Goal: Transaction & Acquisition: Purchase product/service

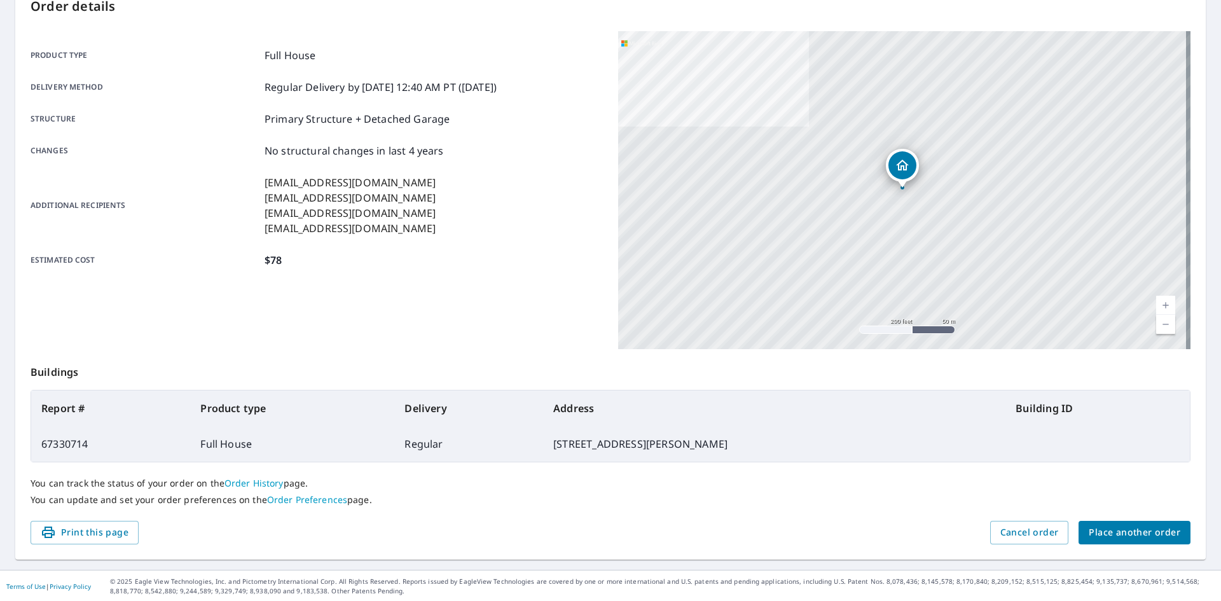
scroll to position [148, 0]
click at [1106, 523] on span "Place another order" at bounding box center [1135, 531] width 92 height 16
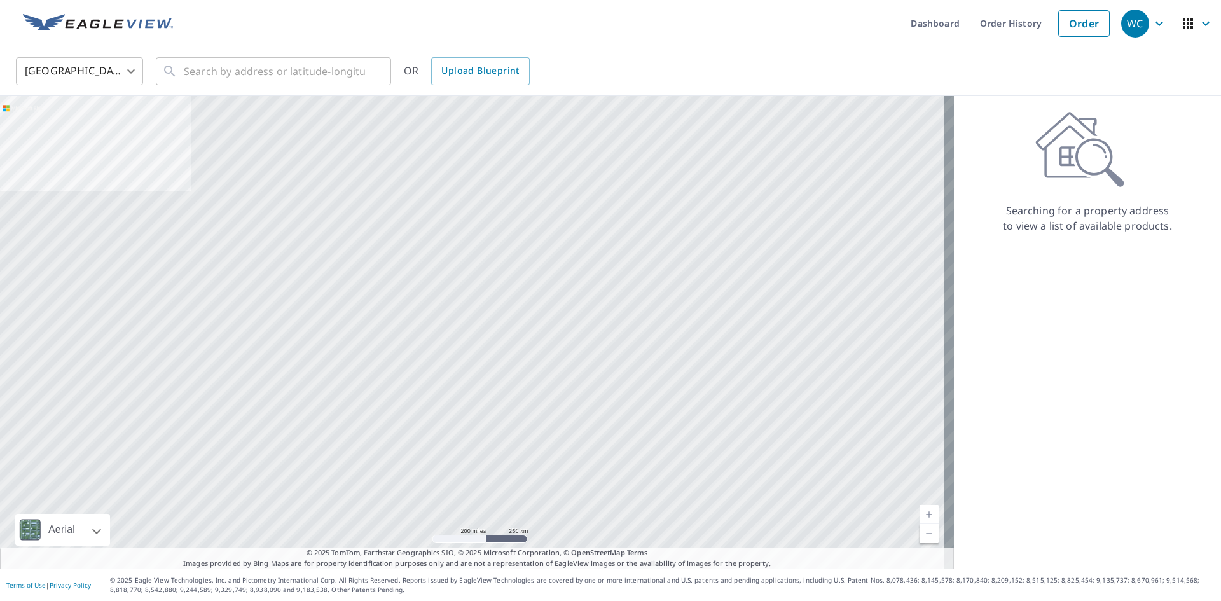
click at [68, 71] on body "WC WC Dashboard Order History Order WC United States US ​ ​ OR Upload Blueprint…" at bounding box center [610, 300] width 1221 height 601
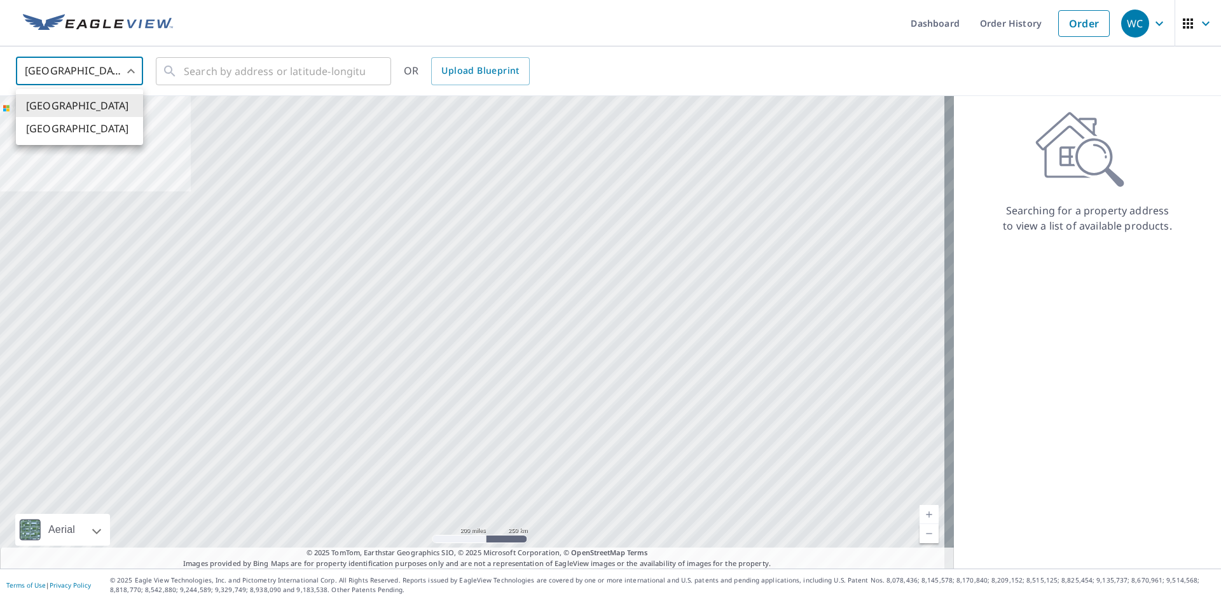
click at [57, 127] on li "[GEOGRAPHIC_DATA]" at bounding box center [79, 128] width 127 height 23
type input "CA"
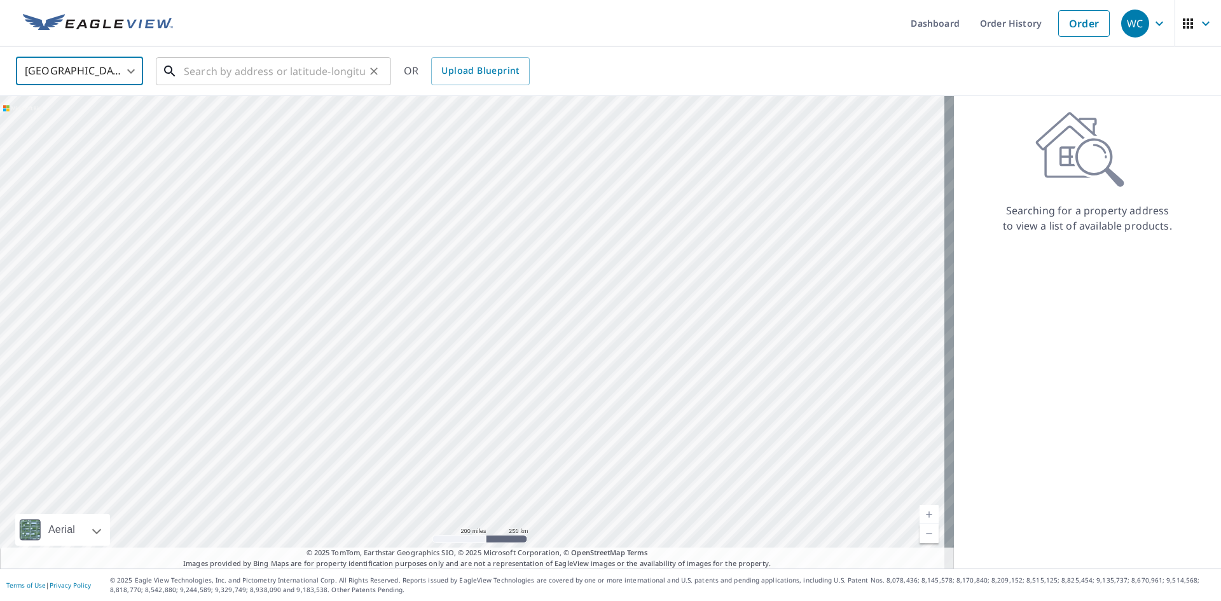
click at [317, 70] on input "text" at bounding box center [274, 71] width 181 height 36
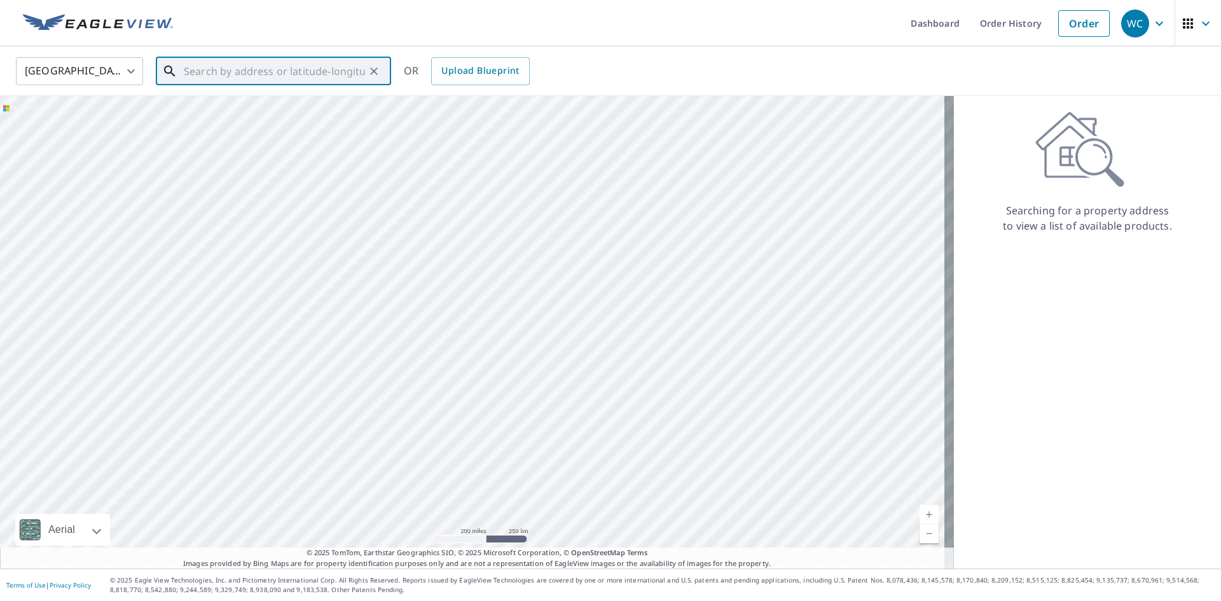
paste input "29 BRAESIDE CRES, [GEOGRAPHIC_DATA]"
type input "29 BRAESIDE CRES, [GEOGRAPHIC_DATA]"
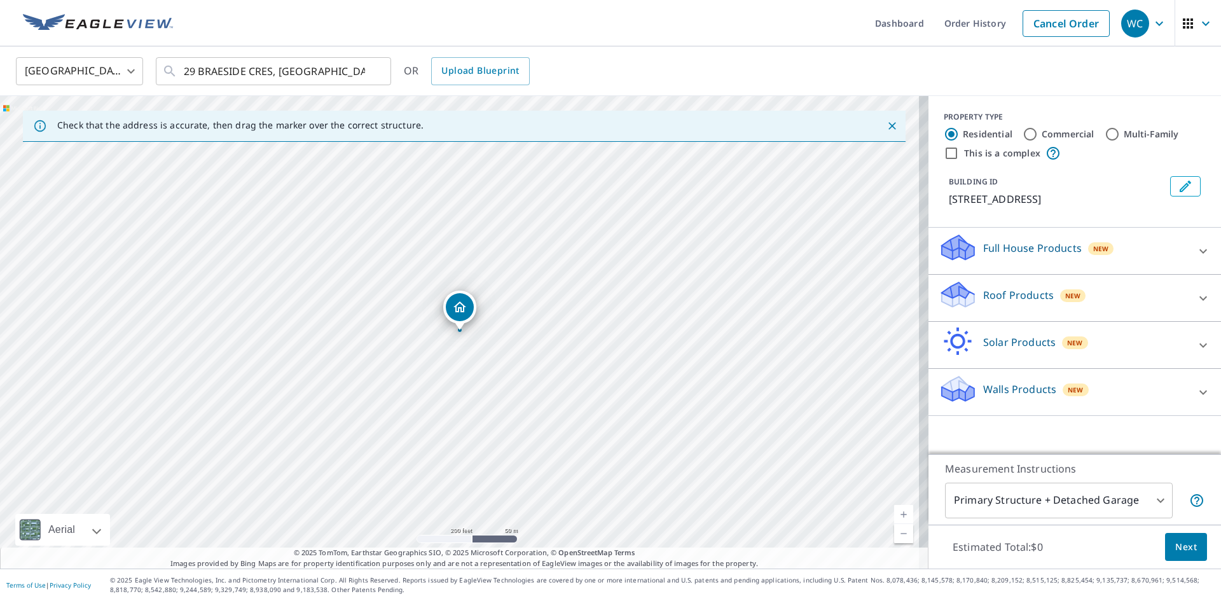
click at [1005, 256] on p "Full House Products" at bounding box center [1032, 247] width 99 height 15
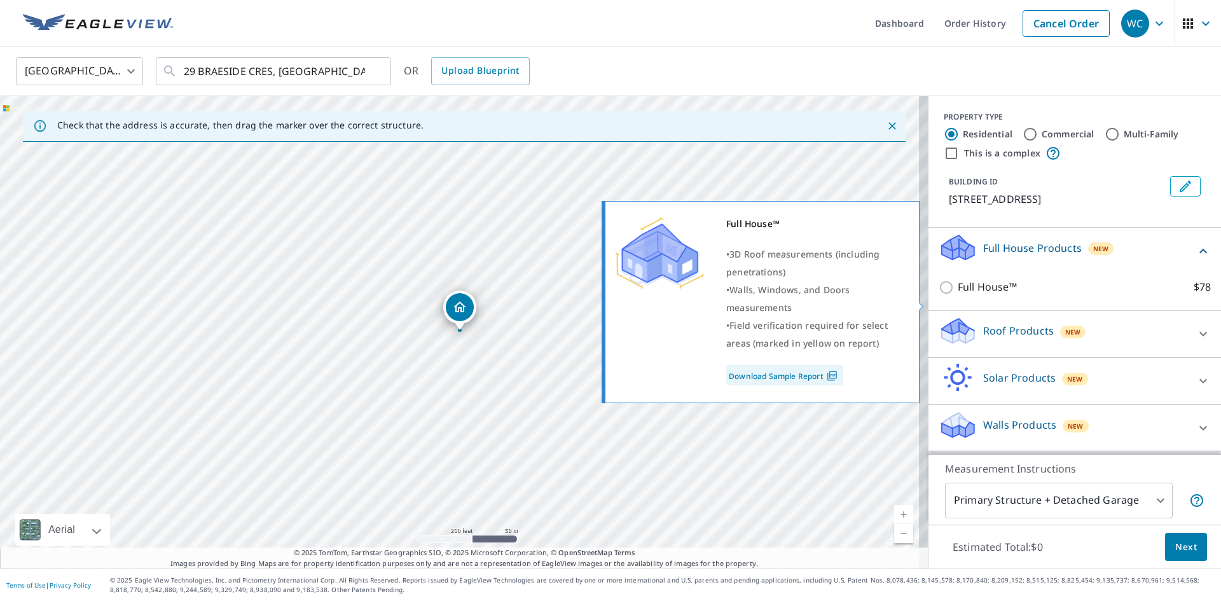
click at [942, 295] on input "Full House™ $78" at bounding box center [948, 287] width 19 height 15
checkbox input "true"
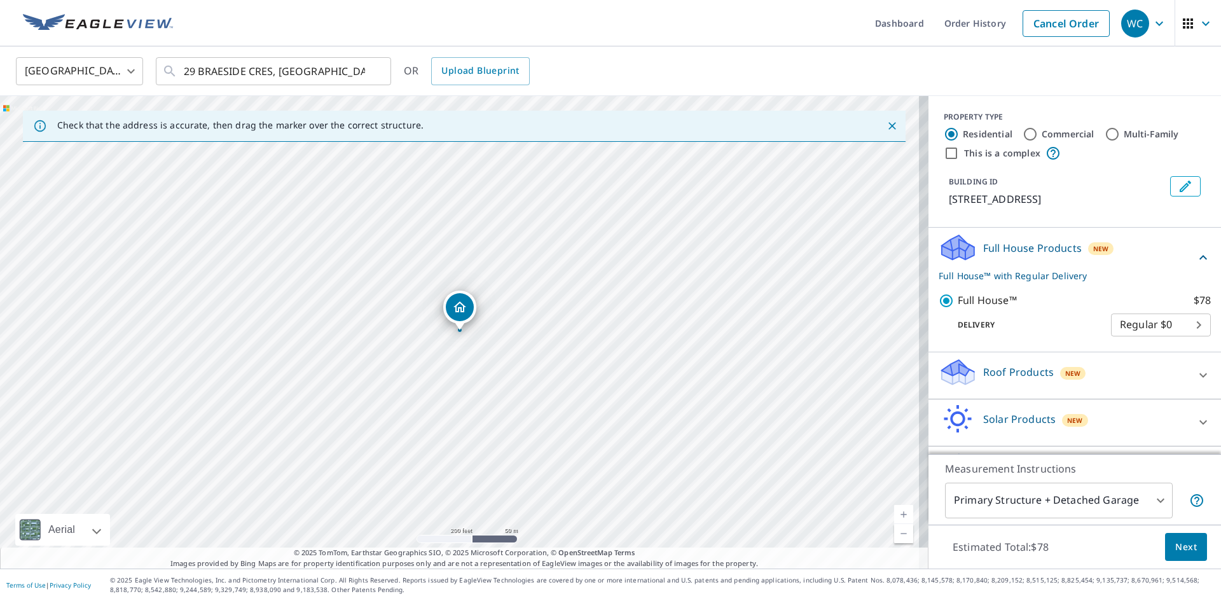
click at [1175, 551] on span "Next" at bounding box center [1186, 547] width 22 height 16
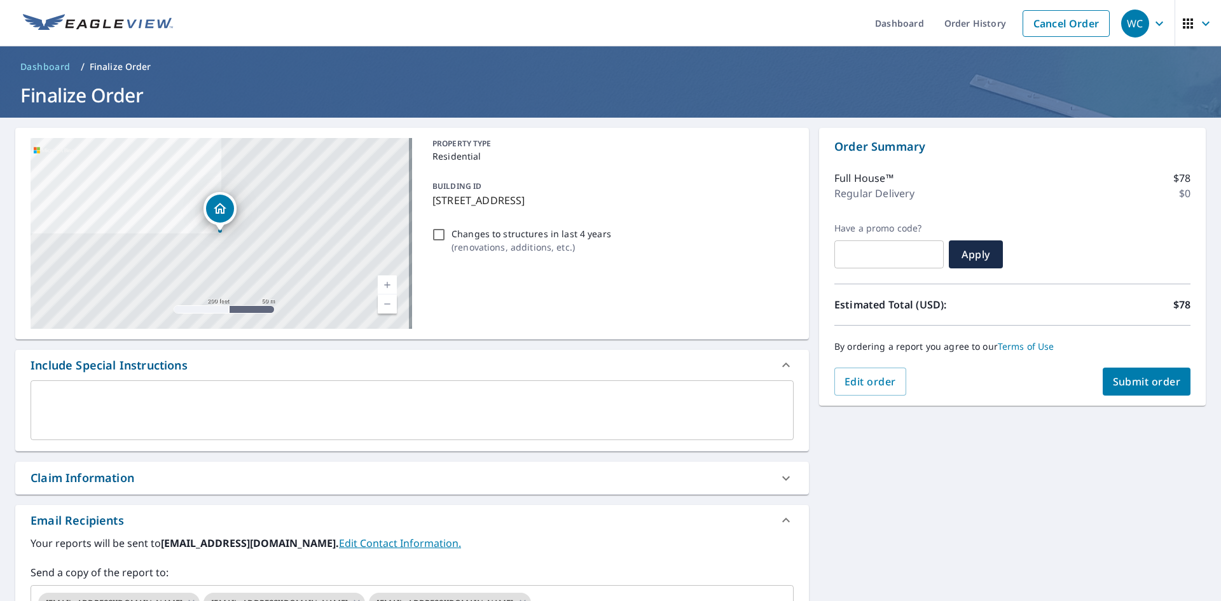
click at [181, 471] on div "Claim Information" at bounding box center [401, 477] width 740 height 17
checkbox input "true"
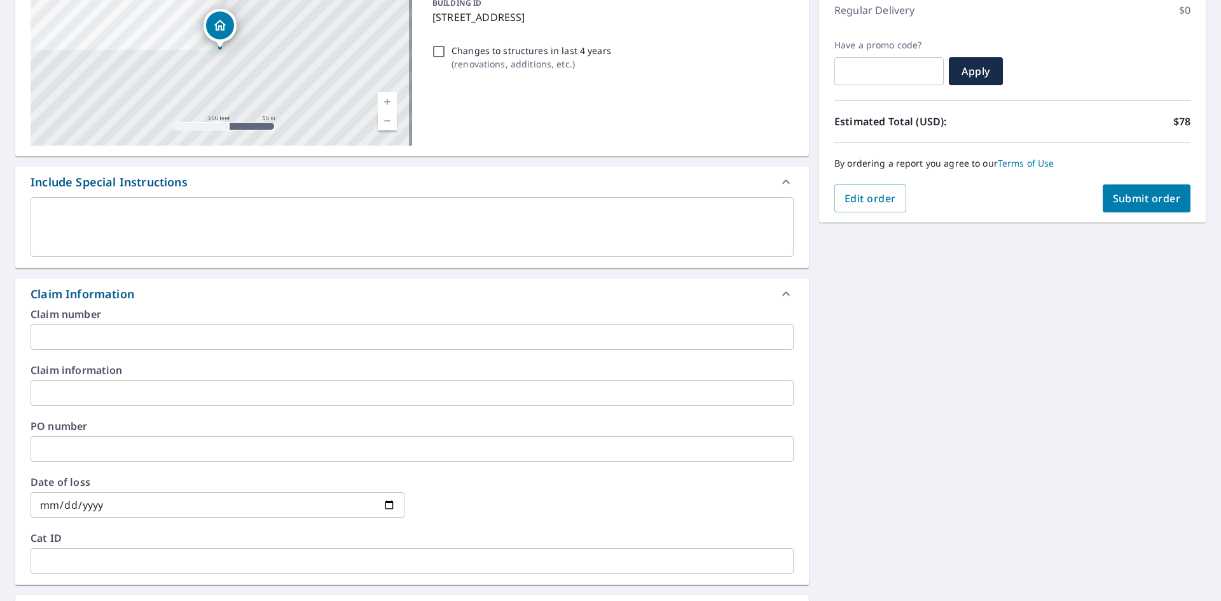
scroll to position [191, 0]
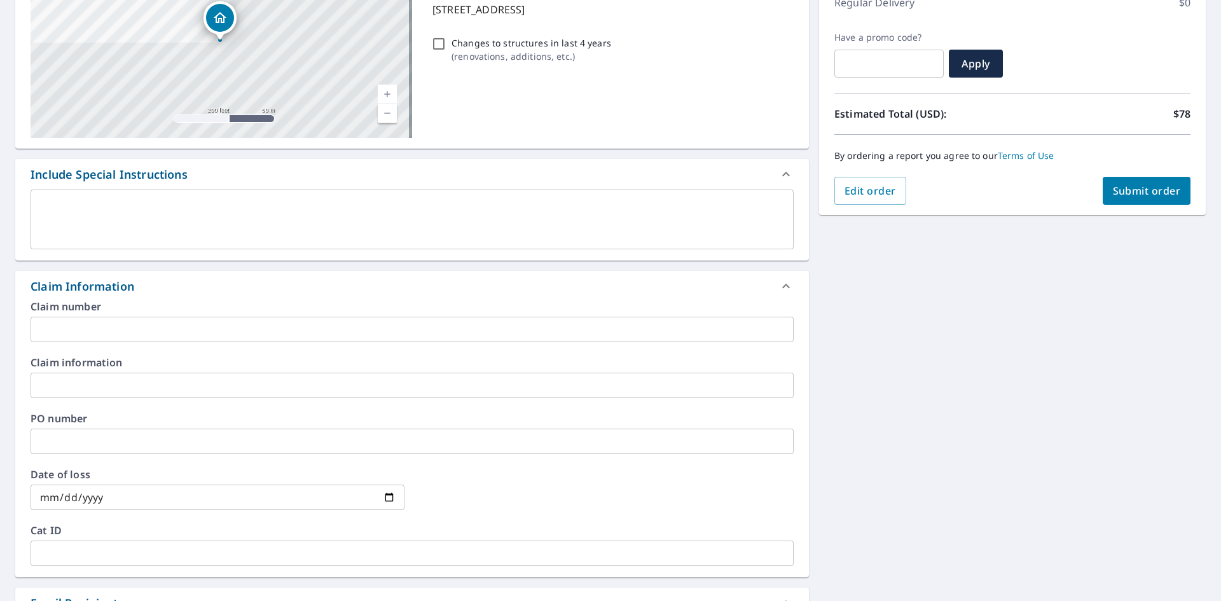
click at [157, 324] on input "text" at bounding box center [412, 329] width 763 height 25
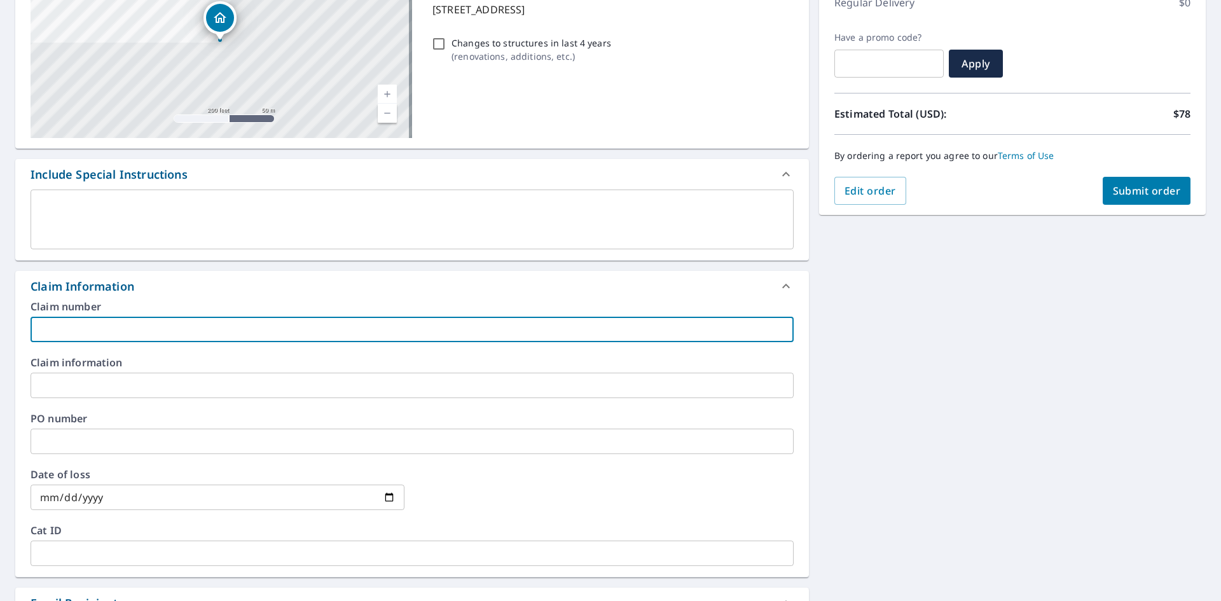
paste input "004000001328190"
type input "004000001328190"
checkbox input "true"
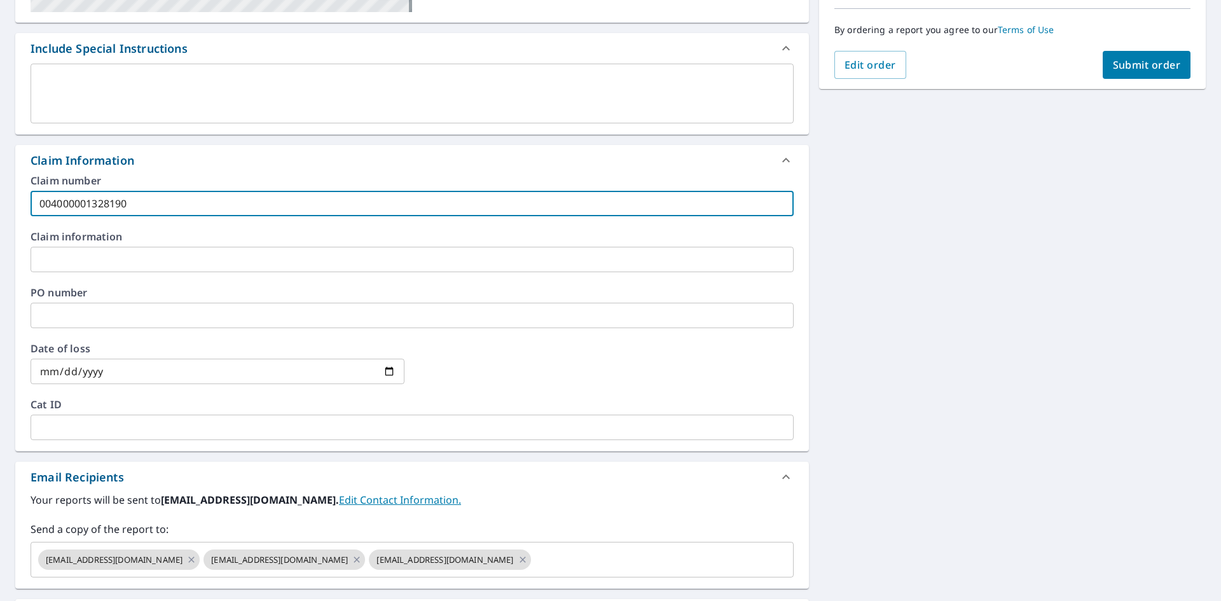
scroll to position [318, 0]
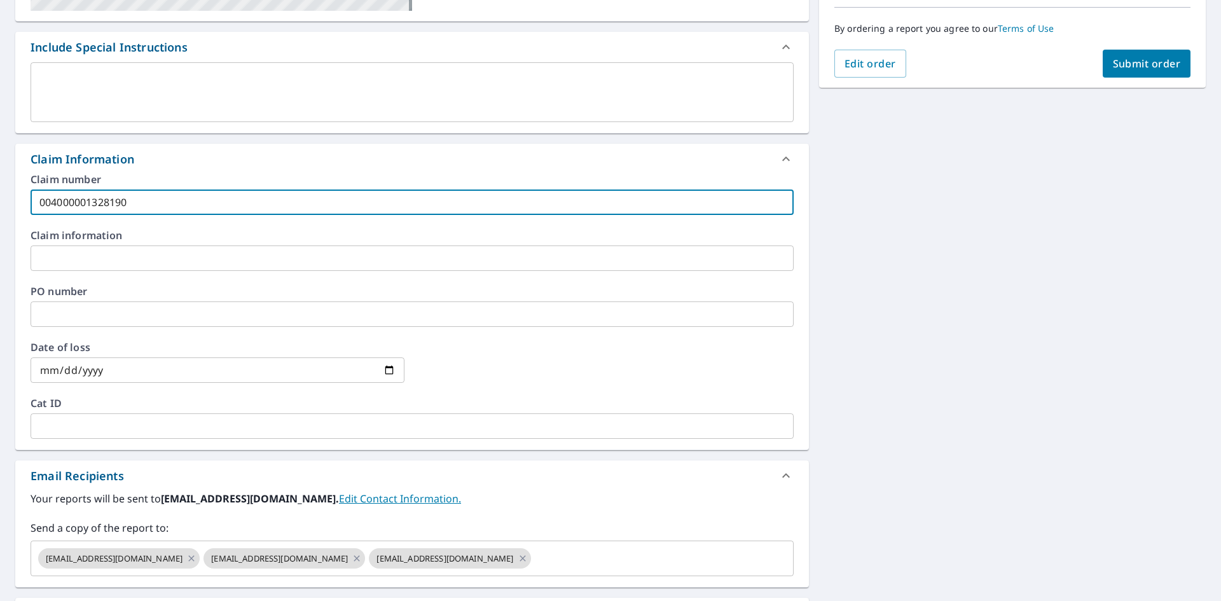
type input "004000001328190"
click at [385, 367] on input "date" at bounding box center [218, 369] width 374 height 25
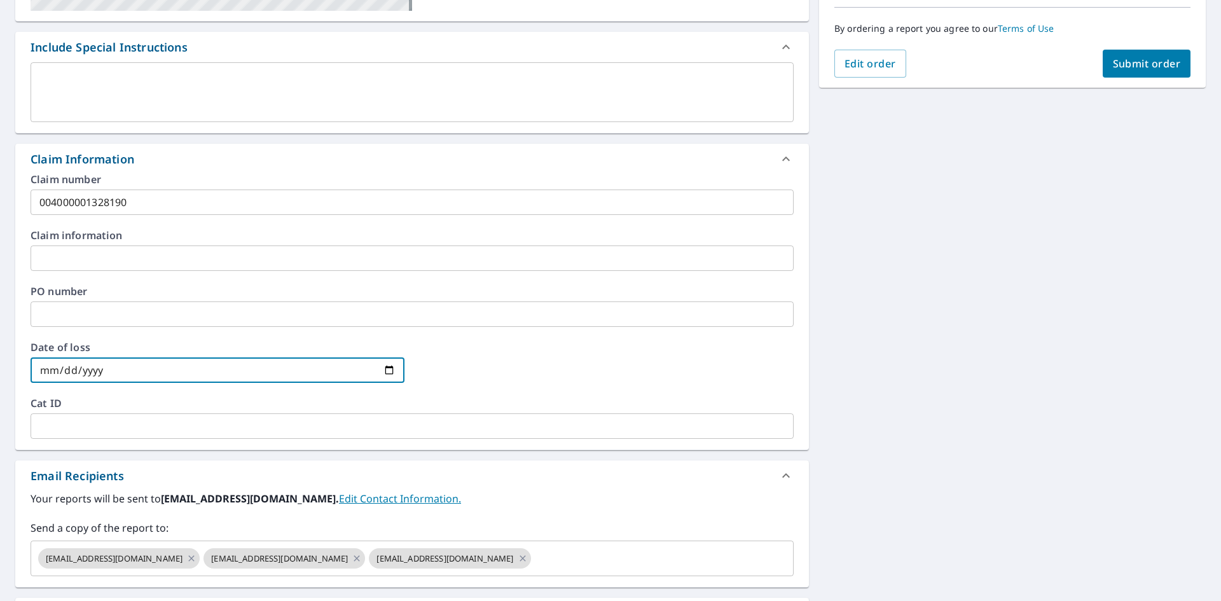
type input "[DATE]"
checkbox input "true"
type input "[DATE]"
checkbox input "true"
type input "[DATE]"
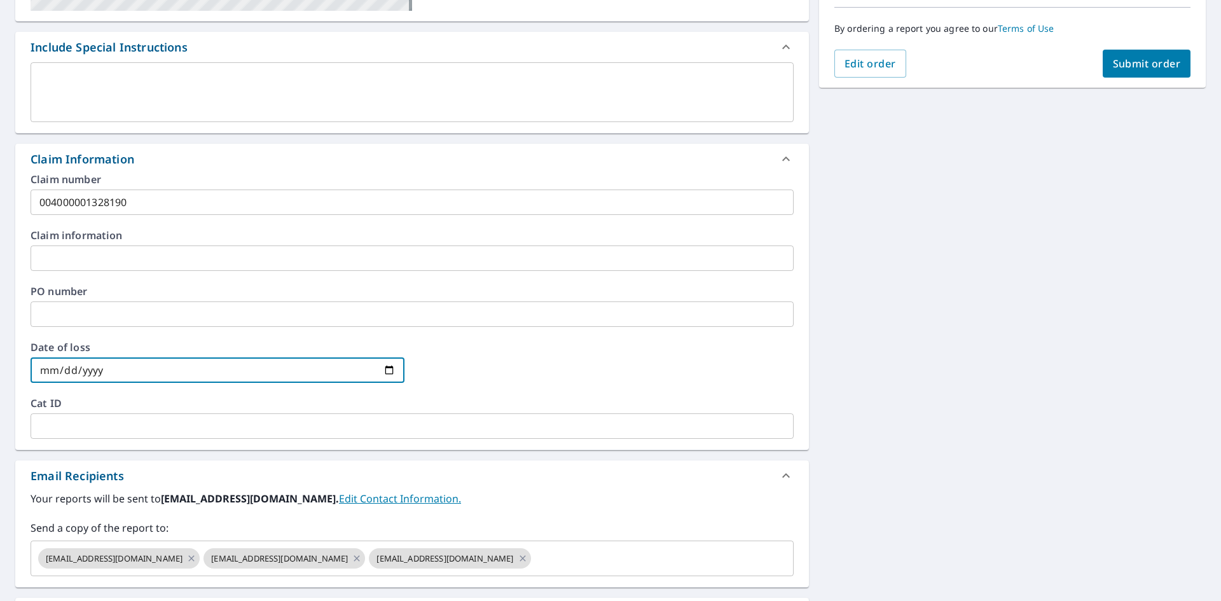
checkbox input "true"
type input "[DATE]"
checkbox input "true"
type input "[DATE]"
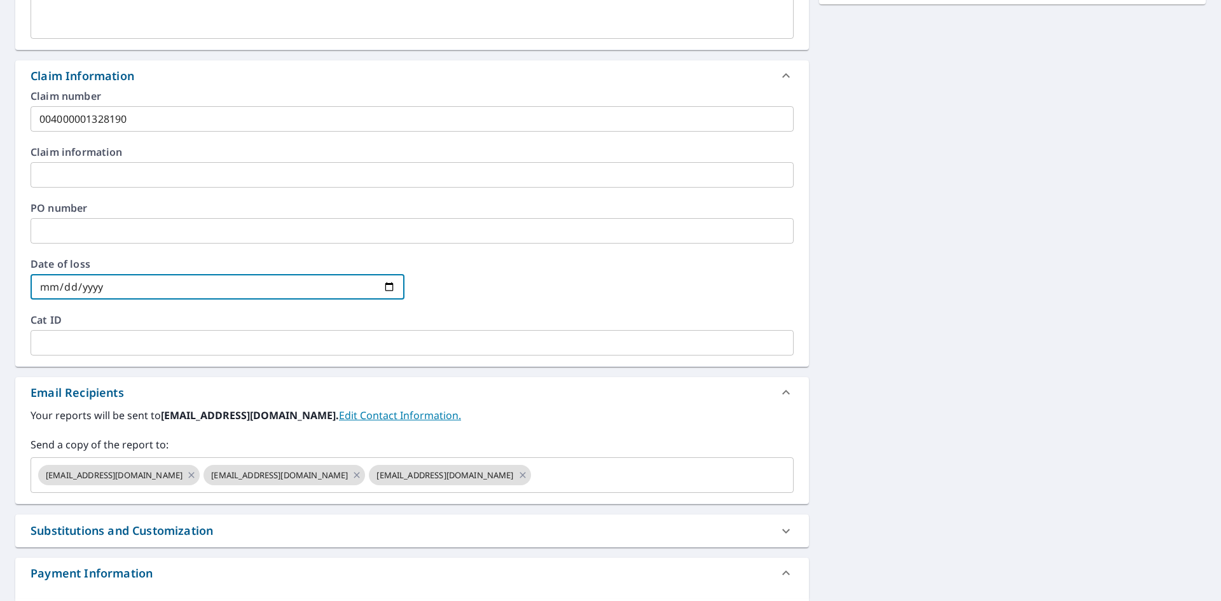
scroll to position [482, 0]
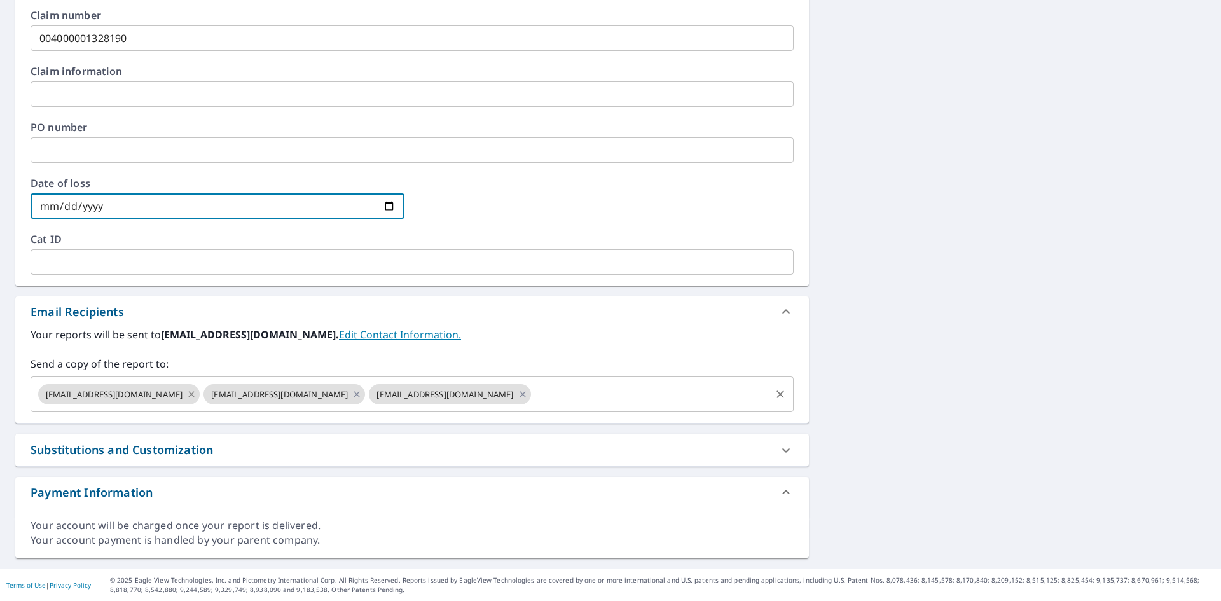
click at [186, 392] on icon at bounding box center [191, 394] width 10 height 14
checkbox input "true"
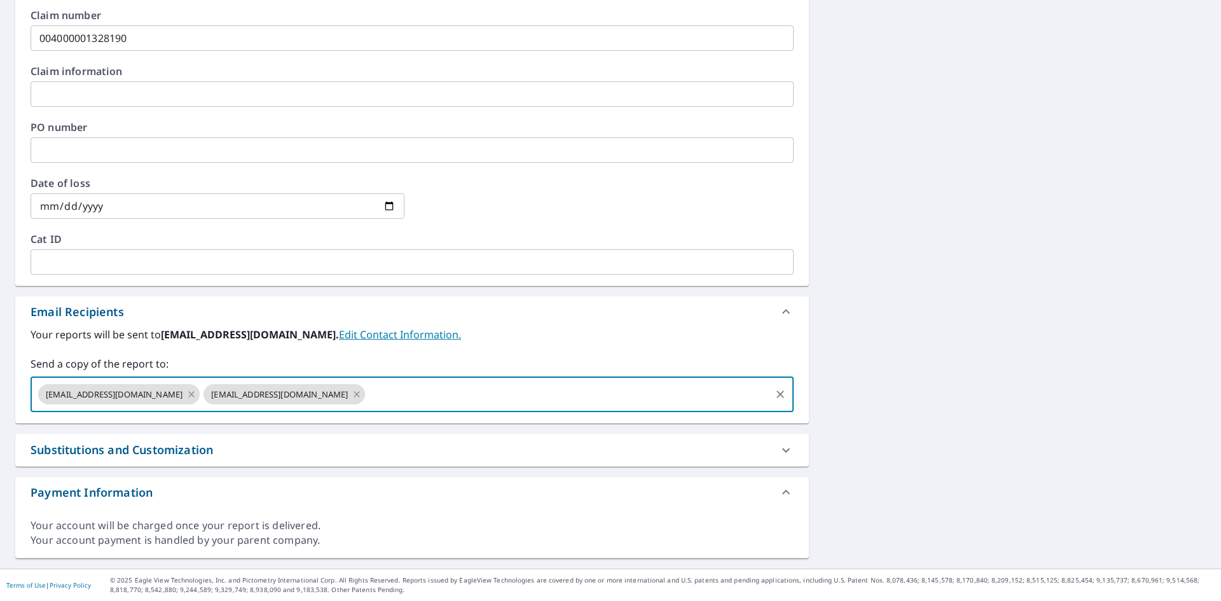
click at [367, 392] on input "text" at bounding box center [568, 394] width 402 height 24
type input "[EMAIL_ADDRESS][DOMAIN_NAME]"
checkbox input "true"
type input "[PERSON_NAME][EMAIL_ADDRESS][DOMAIN_NAME]"
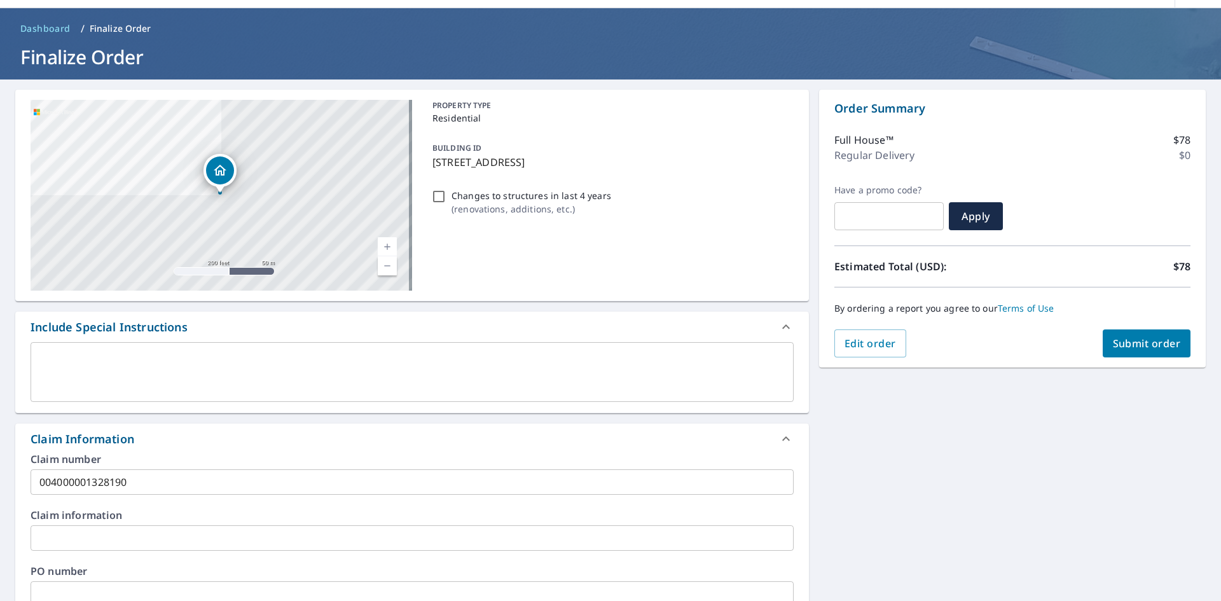
scroll to position [37, 0]
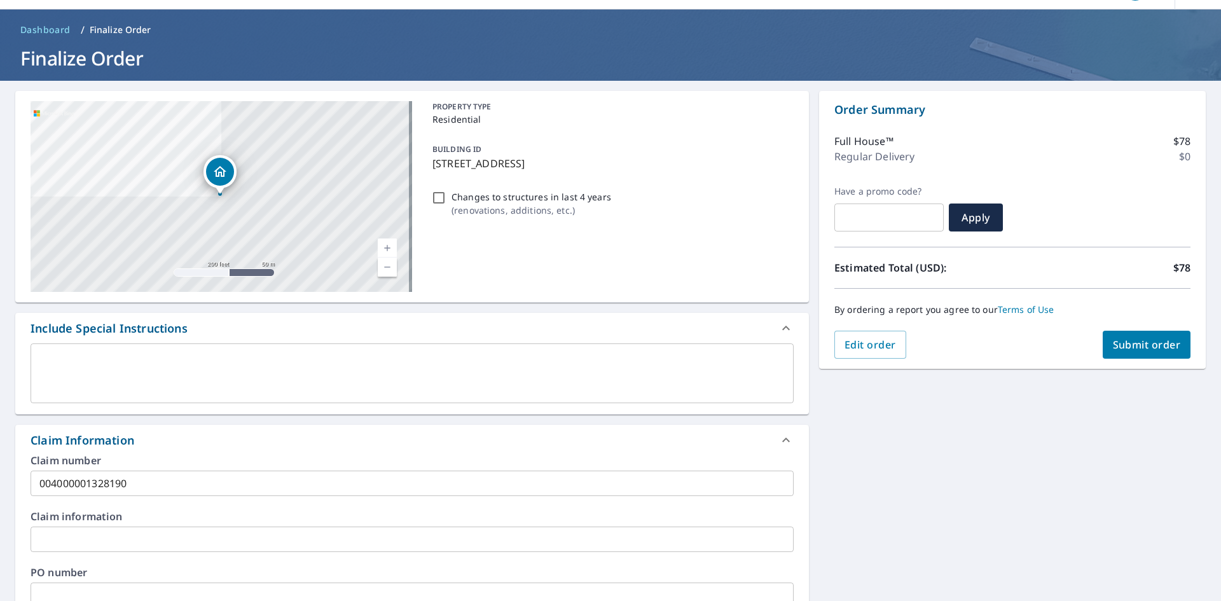
click at [1121, 344] on span "Submit order" at bounding box center [1147, 345] width 68 height 14
checkbox input "true"
